Goal: Transaction & Acquisition: Book appointment/travel/reservation

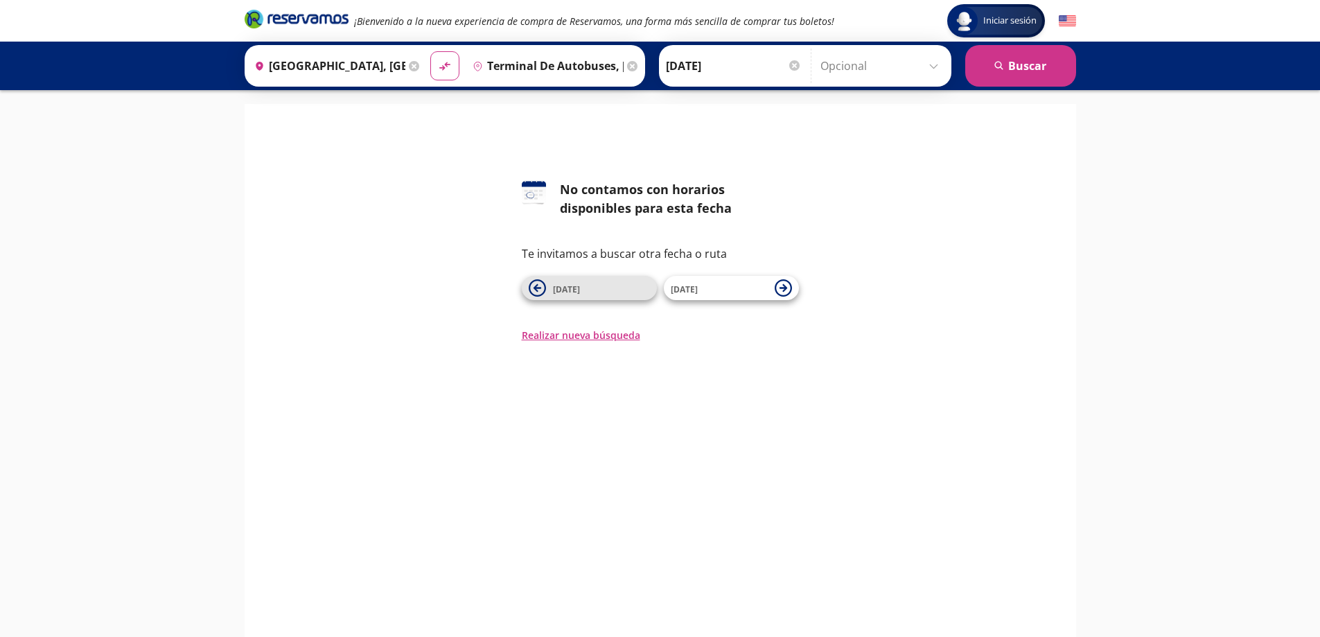
click at [604, 290] on span "[DATE]" at bounding box center [601, 288] width 97 height 17
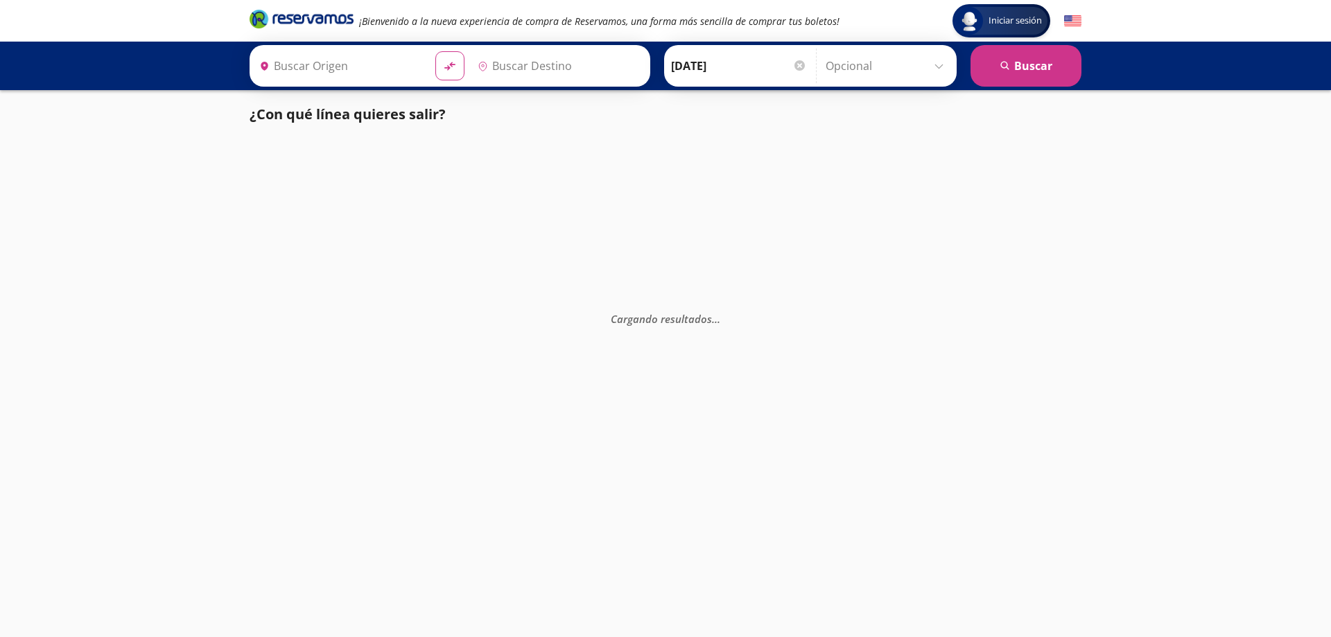
type input "[GEOGRAPHIC_DATA], [GEOGRAPHIC_DATA]"
type input "Terminal de Autobuses, [GEOGRAPHIC_DATA]"
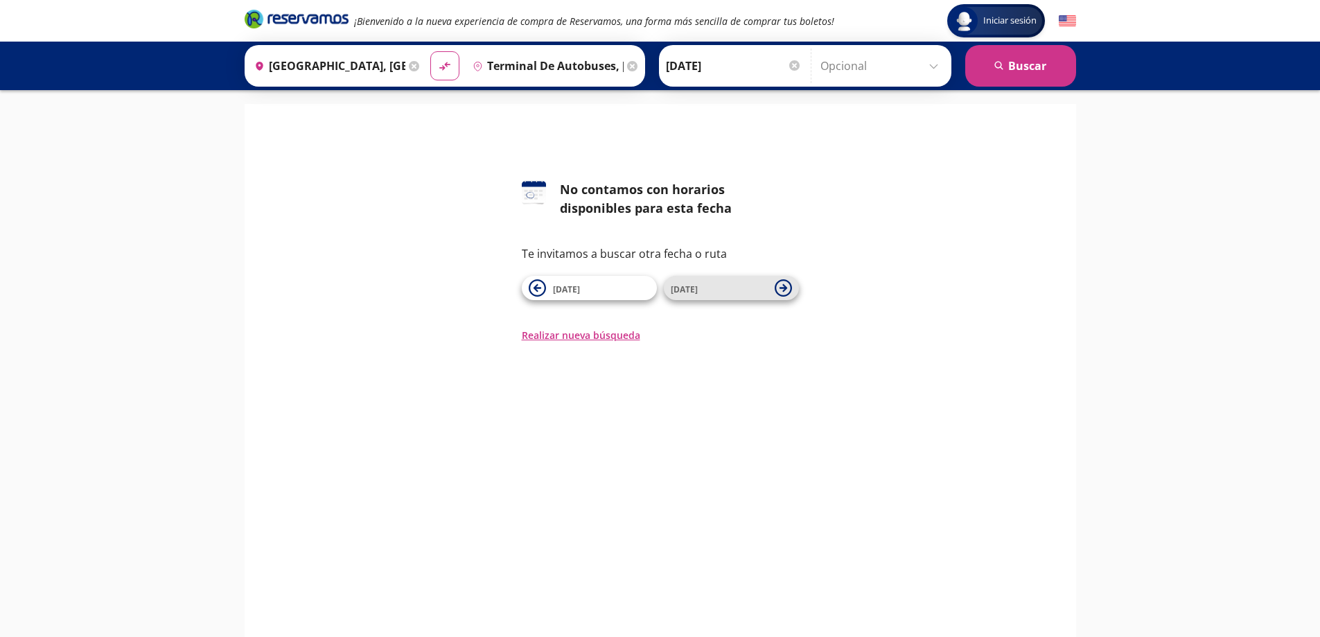
click at [782, 286] on icon at bounding box center [783, 287] width 17 height 17
type input "[GEOGRAPHIC_DATA], [GEOGRAPHIC_DATA]"
type input "Terminal de Autobuses, [GEOGRAPHIC_DATA]"
click at [782, 286] on icon at bounding box center [783, 287] width 17 height 17
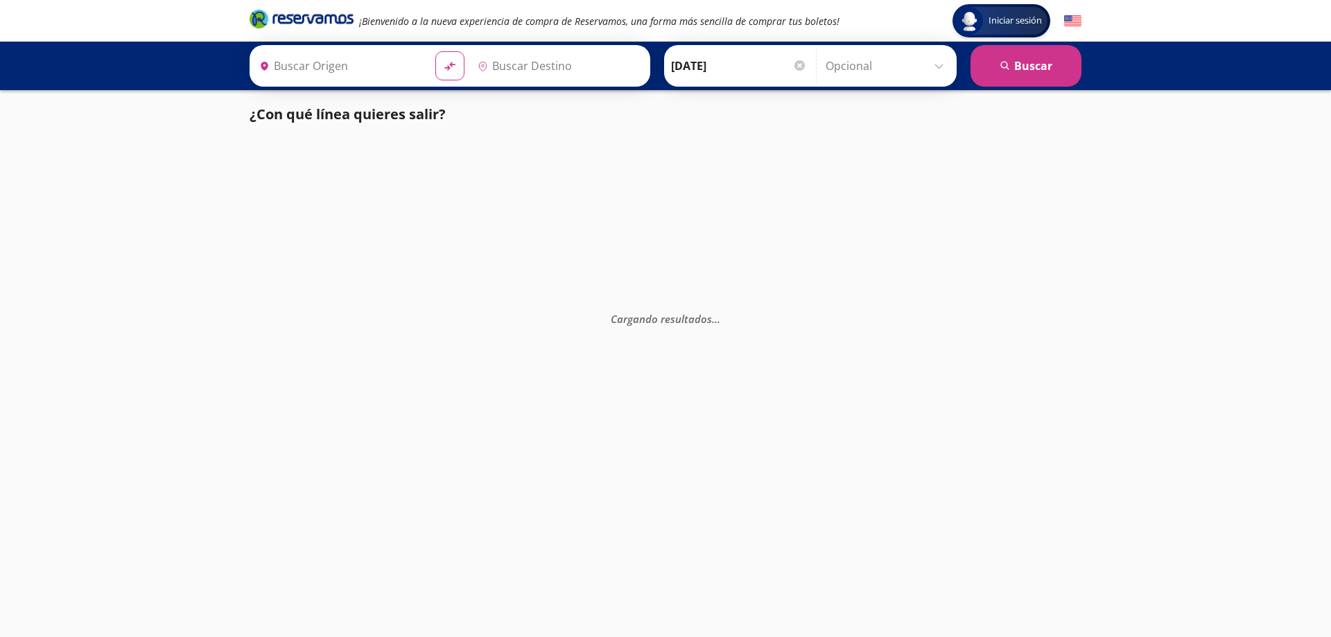
type input "Terminal de Autobuses, [GEOGRAPHIC_DATA]"
type input "[GEOGRAPHIC_DATA], [GEOGRAPHIC_DATA]"
